Goal: Information Seeking & Learning: Learn about a topic

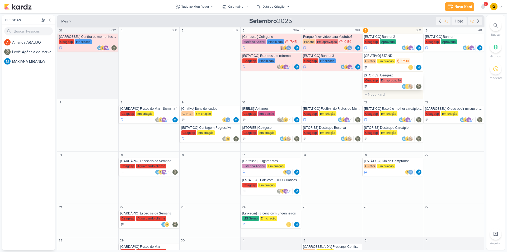
click at [384, 77] on div "[STORIES] Ceagesp" at bounding box center [393, 75] width 58 height 4
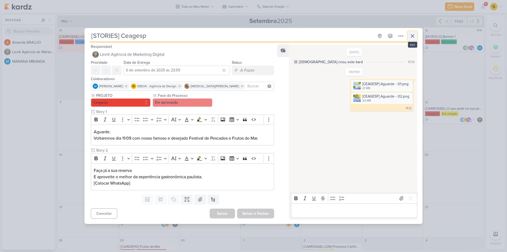
click at [412, 36] on icon at bounding box center [412, 35] width 3 height 3
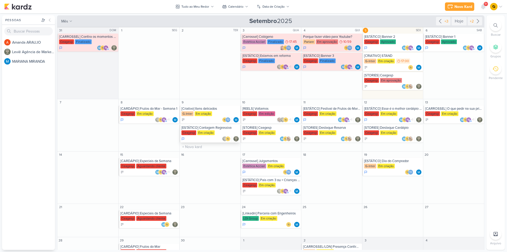
click at [213, 128] on div "[ESTÁTICO] Contagem Regressiva" at bounding box center [210, 127] width 58 height 4
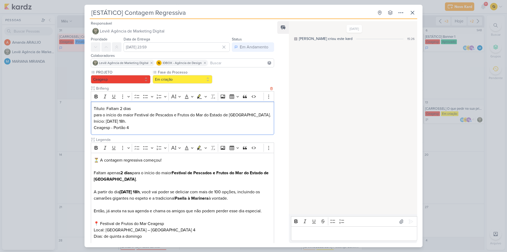
copy p "Faltam 2 dias"
drag, startPoint x: 134, startPoint y: 108, endPoint x: 106, endPoint y: 108, distance: 27.5
click at [106, 108] on p "Título: Faltam 2 dias" at bounding box center [182, 108] width 177 height 6
drag, startPoint x: 94, startPoint y: 115, endPoint x: 250, endPoint y: 115, distance: 156.6
click at [250, 115] on p "para o início do maior Festival de Pescados e Frutos do Mar do Estado de [GEOGR…" at bounding box center [182, 121] width 177 height 19
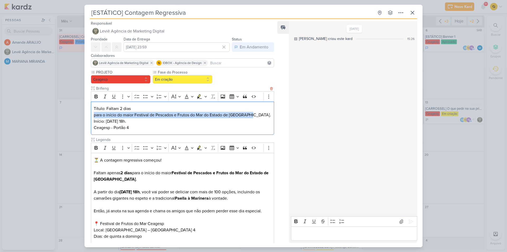
copy p "para o início do maior Festival de Pescados e Frutos do Mar do Estado de [GEOGR…"
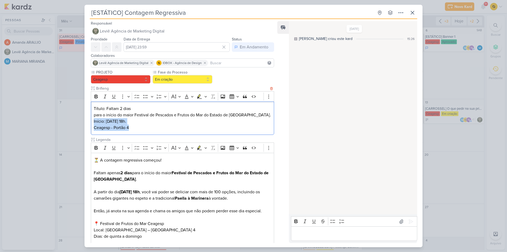
drag, startPoint x: 92, startPoint y: 121, endPoint x: 137, endPoint y: 126, distance: 44.9
click at [137, 126] on div "Título: Faltam 2 dias para o início do maior Festival de Pescados e Frutos do M…" at bounding box center [182, 118] width 183 height 34
copy p "Início: [DATE] 18h. Ceagesp - [GEOGRAPHIC_DATA] 4"
click at [399, 222] on icon at bounding box center [401, 221] width 5 height 5
click at [409, 220] on icon at bounding box center [410, 221] width 5 height 5
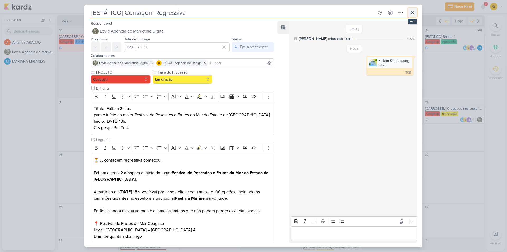
click at [412, 15] on icon at bounding box center [412, 13] width 6 height 6
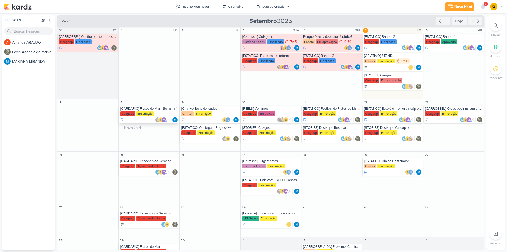
click at [167, 111] on div "Ceagesp Em criação" at bounding box center [149, 113] width 58 height 5
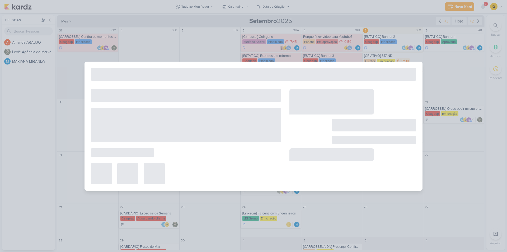
click at [50, 129] on div at bounding box center [253, 126] width 507 height 252
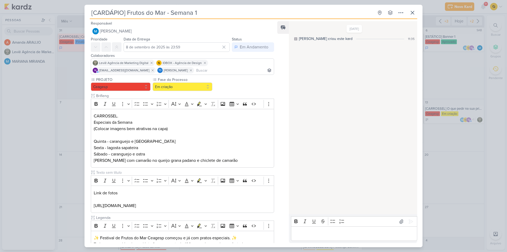
click at [442, 109] on div "[CARDÁPIO] Frutos do Mar - Semana 1 Criado por MARIANA" at bounding box center [253, 126] width 507 height 252
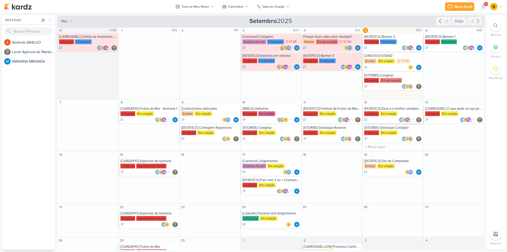
click at [397, 108] on div "[ESTÁTICO] Esse é o melhor cardápio de Frutos do Mar de [GEOGRAPHIC_DATA]" at bounding box center [393, 108] width 58 height 4
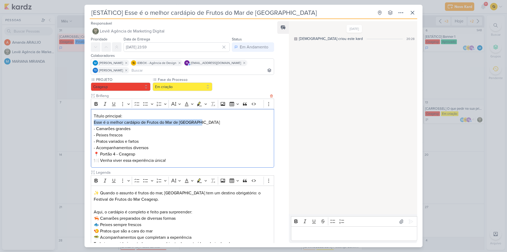
drag, startPoint x: 93, startPoint y: 123, endPoint x: 199, endPoint y: 122, distance: 106.4
click at [199, 122] on div "Título principal: Esse é o melhor cardápio de Frutos do Mar de [GEOGRAPHIC_DATA…" at bounding box center [182, 138] width 183 height 59
copy p "Esse é o melhor cardápio de Frutos do Mar de [GEOGRAPHIC_DATA]"
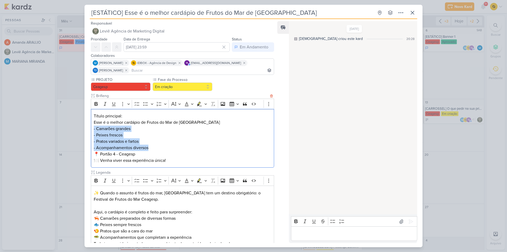
drag, startPoint x: 92, startPoint y: 129, endPoint x: 149, endPoint y: 146, distance: 59.4
click at [149, 146] on div "Título principal: Esse é o melhor cardápio de Frutos do Mar de [GEOGRAPHIC_DATA…" at bounding box center [182, 138] width 183 height 59
copy p "- Camarões grandes - Peixes frescos - Pratos variados e fartos - Acompanhamento…"
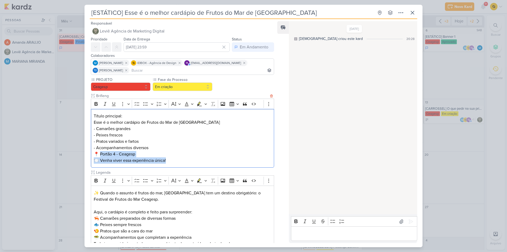
drag, startPoint x: 176, startPoint y: 160, endPoint x: 98, endPoint y: 155, distance: 78.3
click at [98, 155] on p "Título principal: Esse é o melhor cardápio de Frutos do Mar de [GEOGRAPHIC_DATA…" at bounding box center [182, 138] width 177 height 51
copy p "ortão 4 - Ceagesp 🍽️ Venha viver essa experiência única!"
click at [399, 221] on icon at bounding box center [401, 221] width 5 height 5
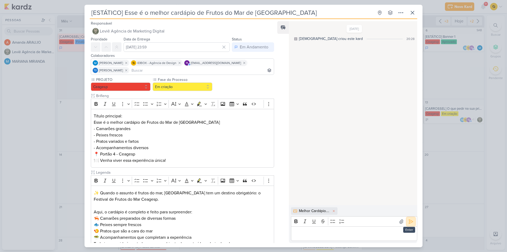
click at [410, 222] on icon at bounding box center [411, 221] width 4 height 4
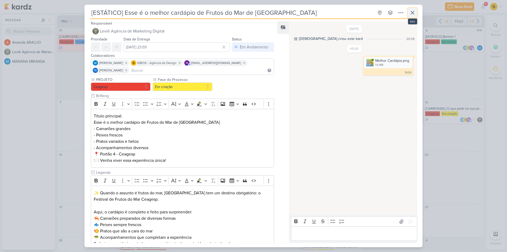
click at [410, 15] on icon at bounding box center [412, 13] width 6 height 6
